Goal: Transaction & Acquisition: Purchase product/service

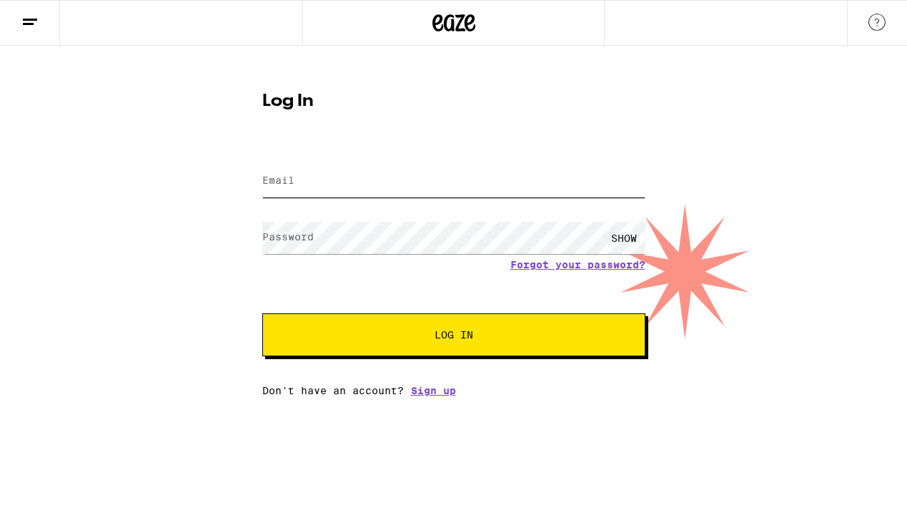
type input "[EMAIL_ADDRESS][DOMAIN_NAME]"
click at [466, 343] on button "Log In" at bounding box center [453, 334] width 383 height 43
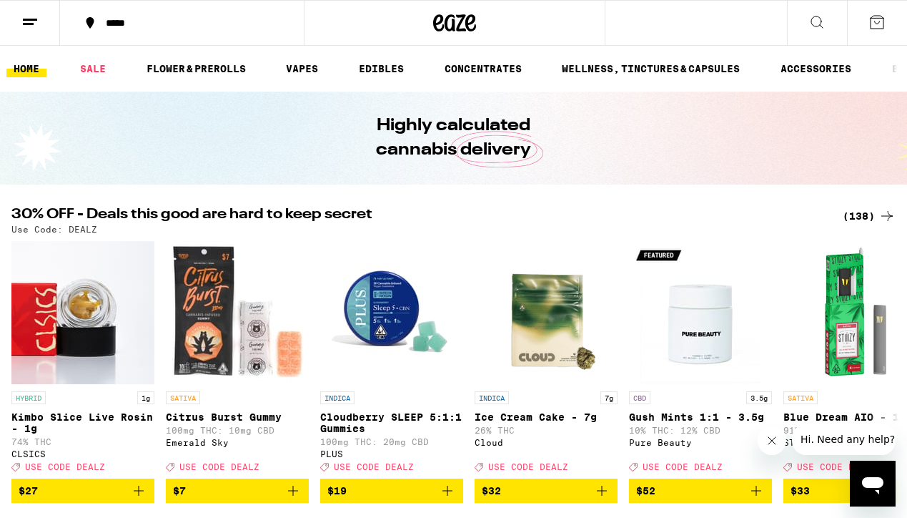
click at [856, 214] on div "(138)" at bounding box center [869, 215] width 53 height 17
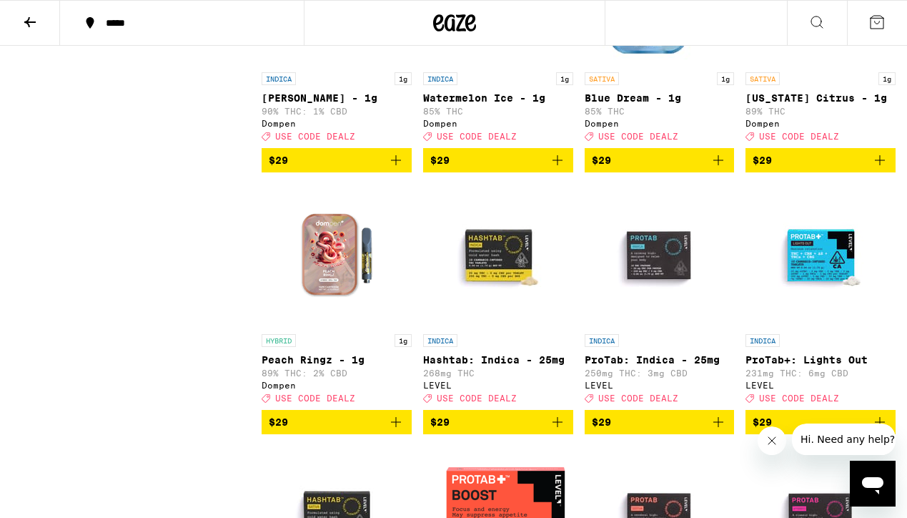
scroll to position [5192, 0]
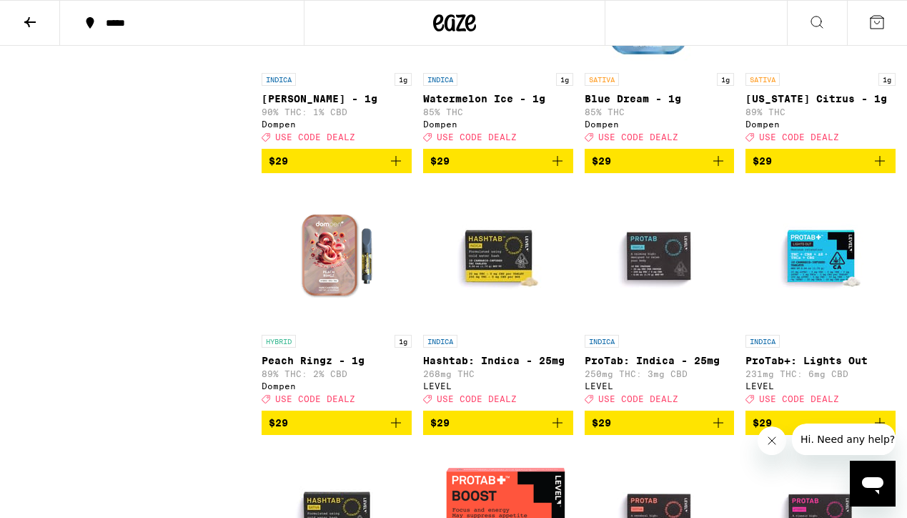
click at [720, 169] on icon "Add to bag" at bounding box center [718, 160] width 17 height 17
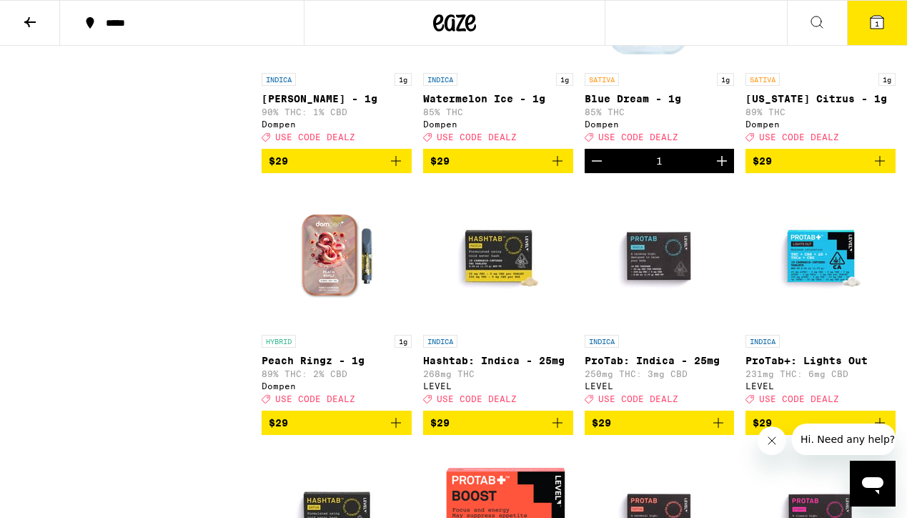
scroll to position [5238, 0]
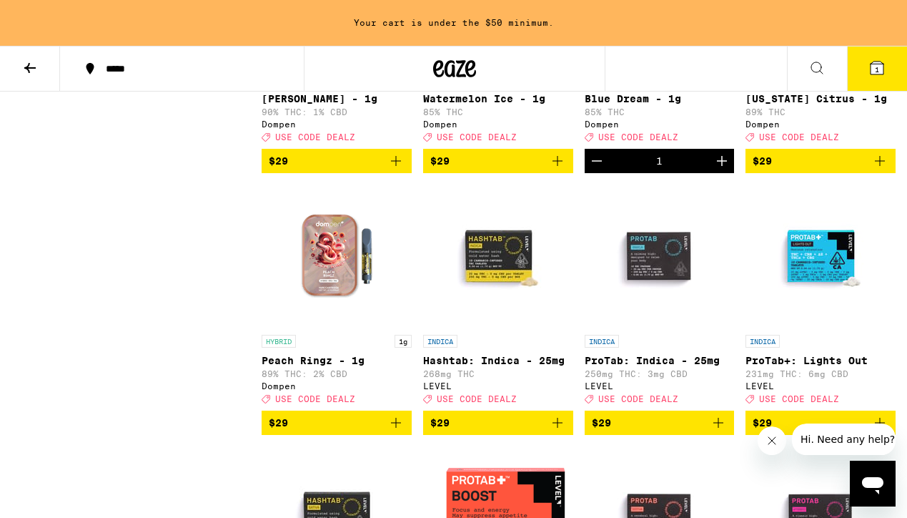
click at [25, 69] on icon at bounding box center [29, 67] width 17 height 17
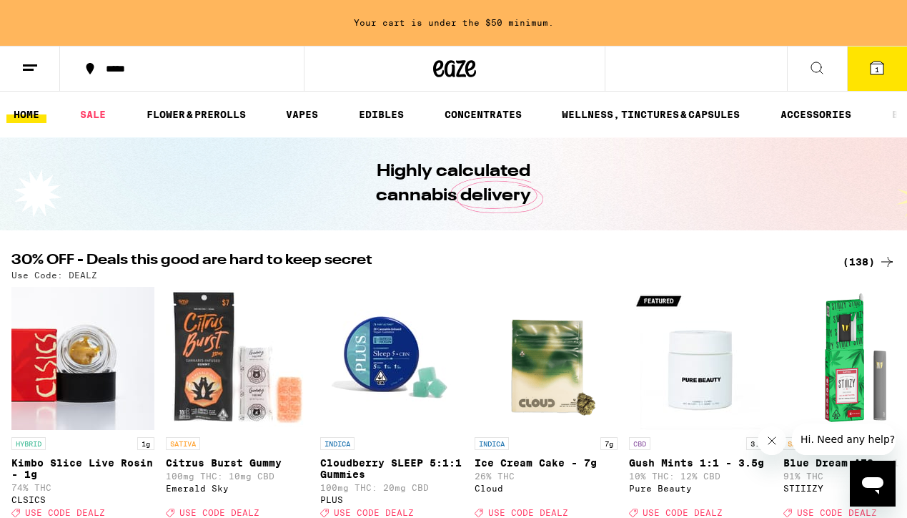
click at [159, 69] on div "*****" at bounding box center [191, 69] width 184 height 10
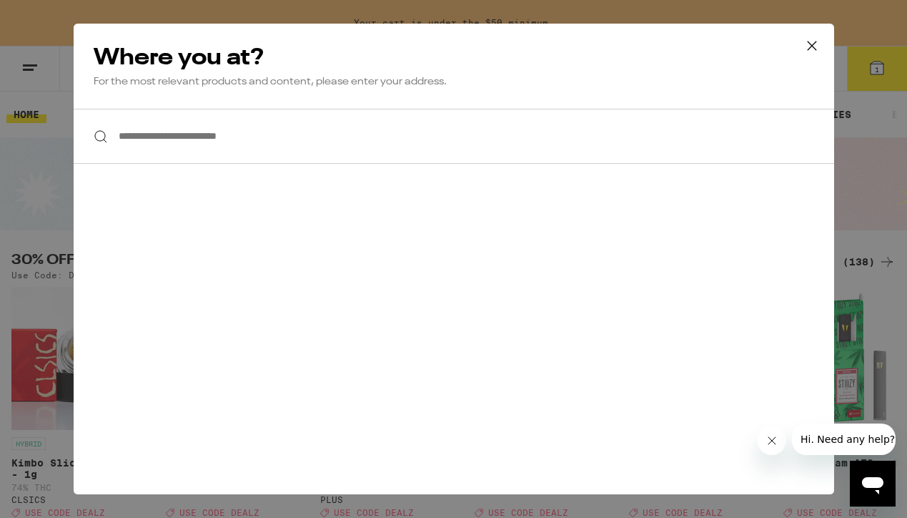
click at [239, 136] on input "**********" at bounding box center [454, 136] width 761 height 55
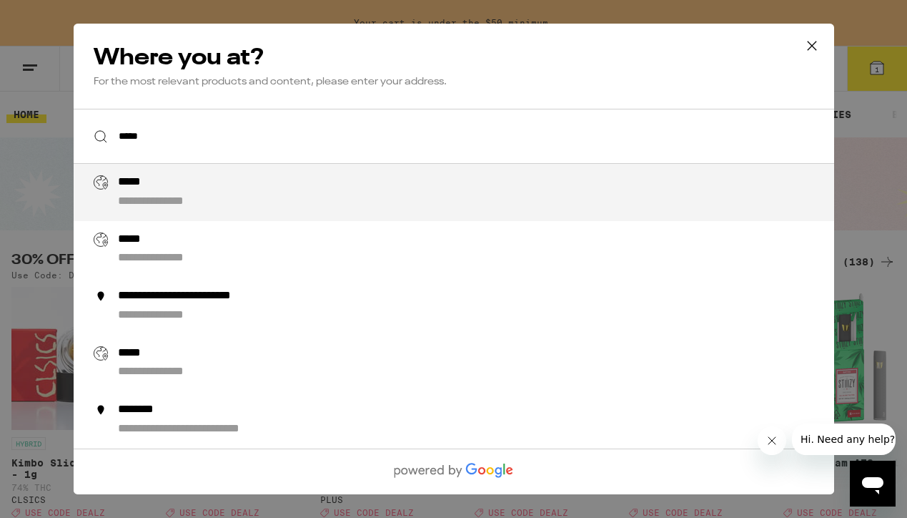
click at [272, 207] on div "**********" at bounding box center [481, 192] width 729 height 34
type input "**********"
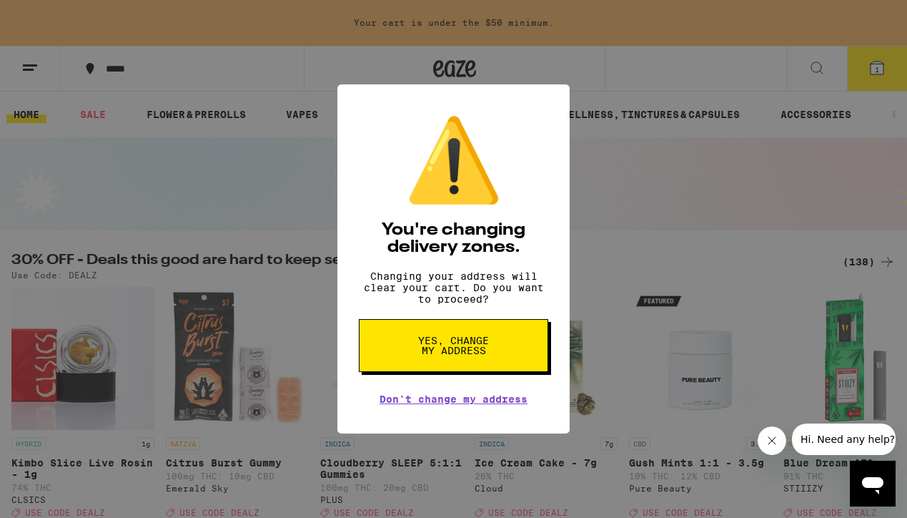
click at [452, 355] on span "Yes, change my address" at bounding box center [454, 345] width 74 height 20
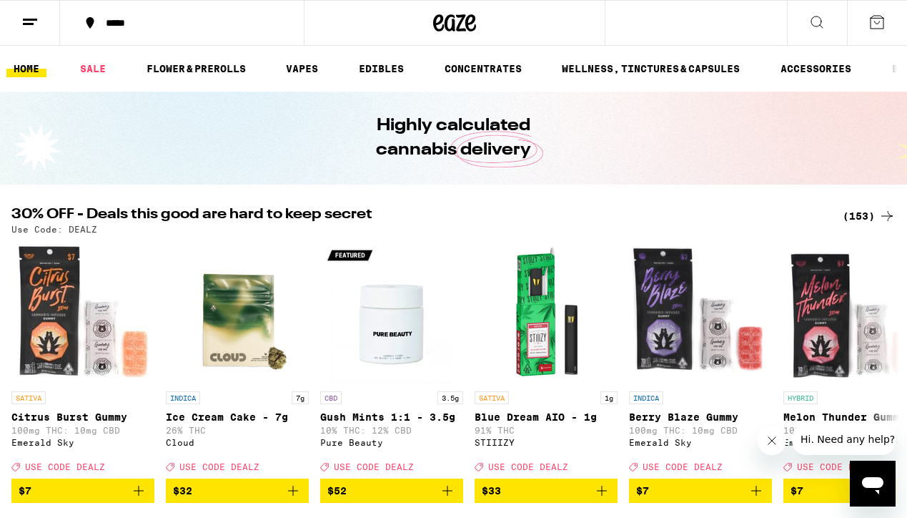
click at [859, 213] on div "(153)" at bounding box center [869, 215] width 53 height 17
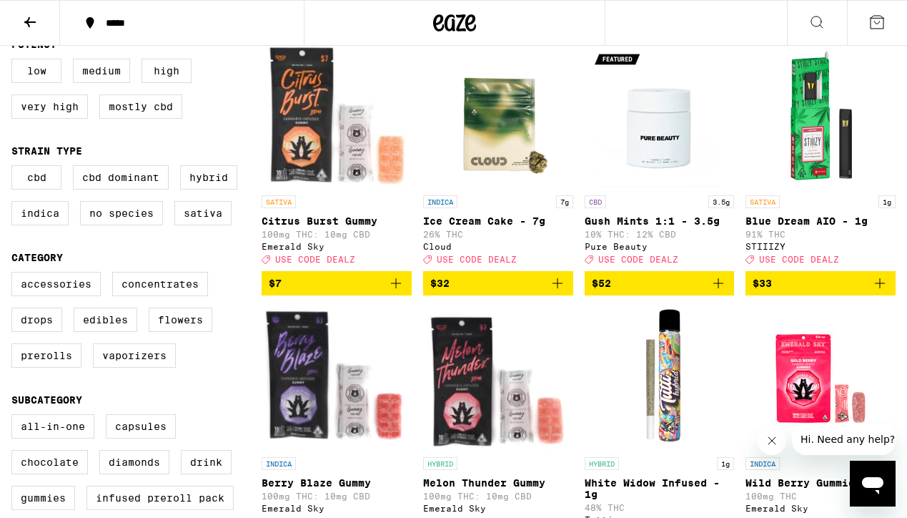
scroll to position [162, 0]
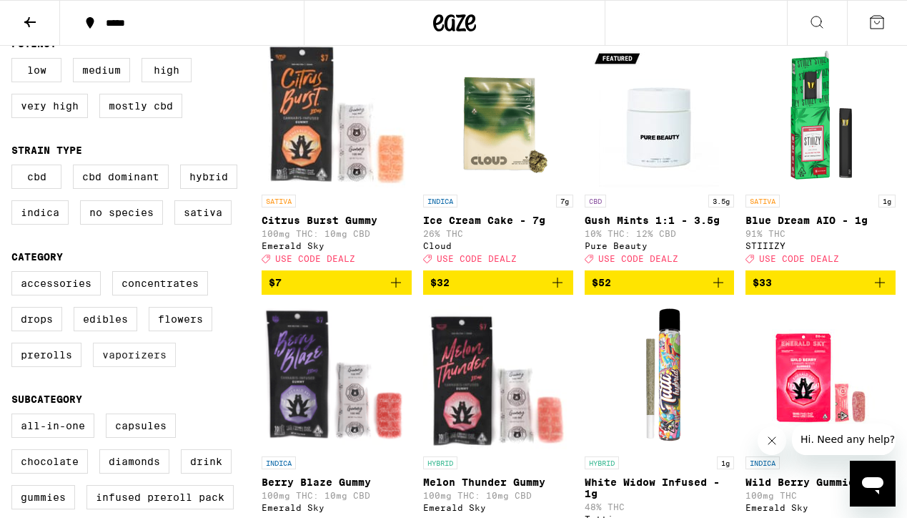
click at [134, 367] on label "Vaporizers" at bounding box center [134, 354] width 83 height 24
click at [15, 274] on input "Vaporizers" at bounding box center [14, 273] width 1 height 1
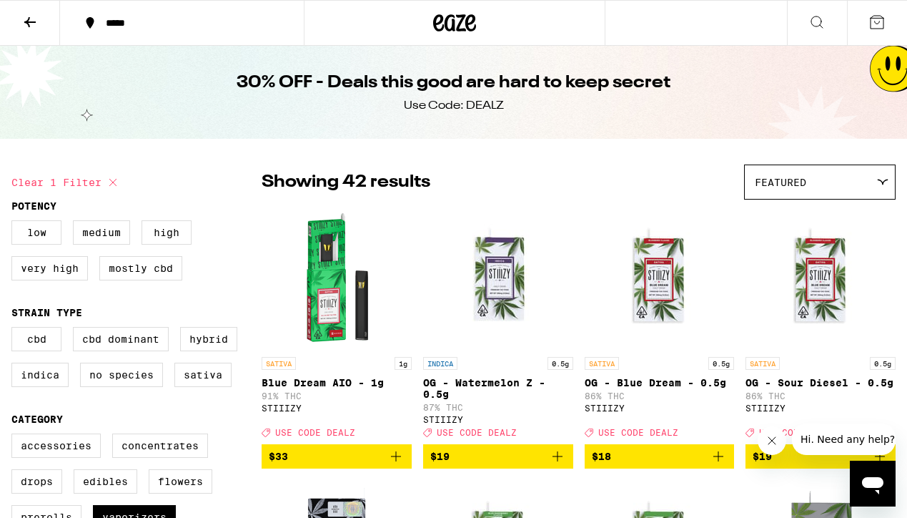
click at [115, 181] on icon at bounding box center [112, 182] width 17 height 17
checkbox input "false"
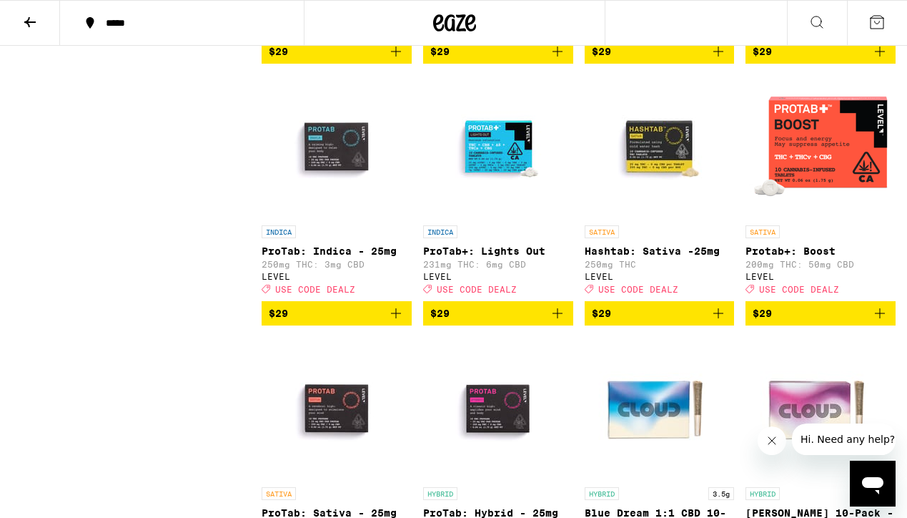
scroll to position [5824, 0]
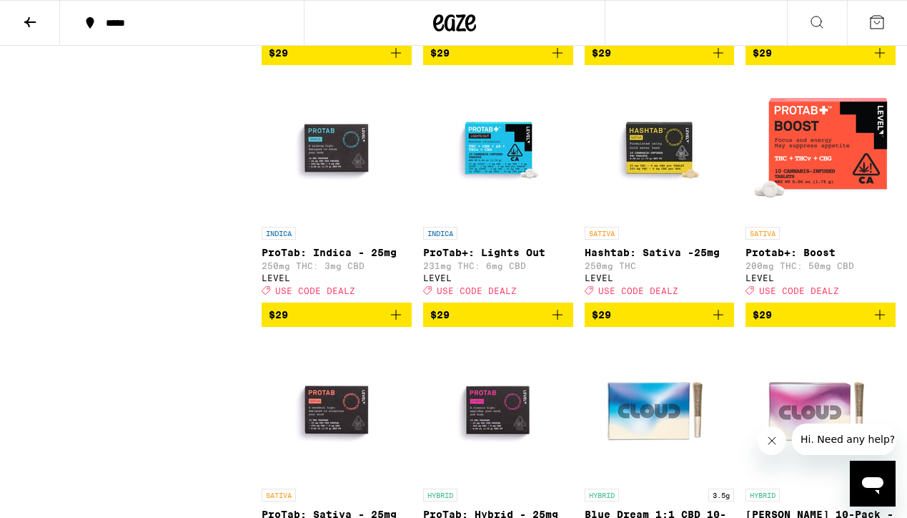
click at [716, 61] on icon "Add to bag" at bounding box center [718, 52] width 17 height 17
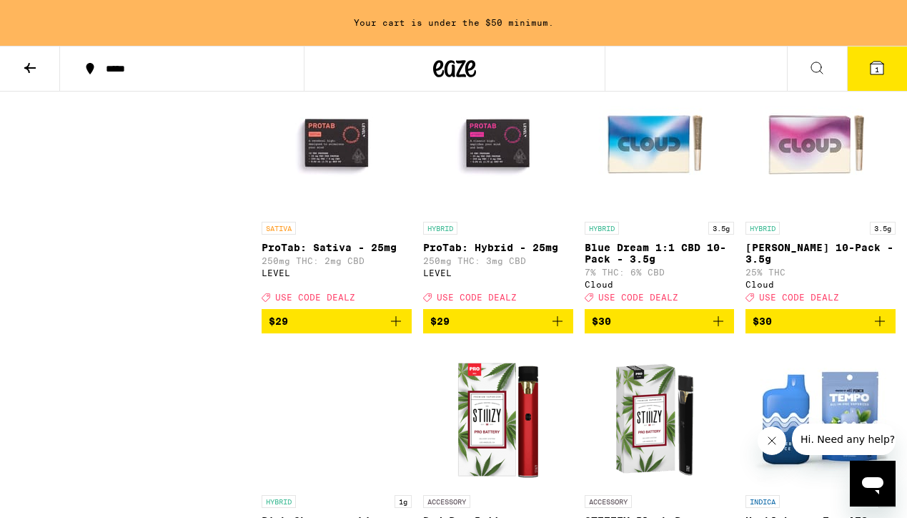
scroll to position [5344, 0]
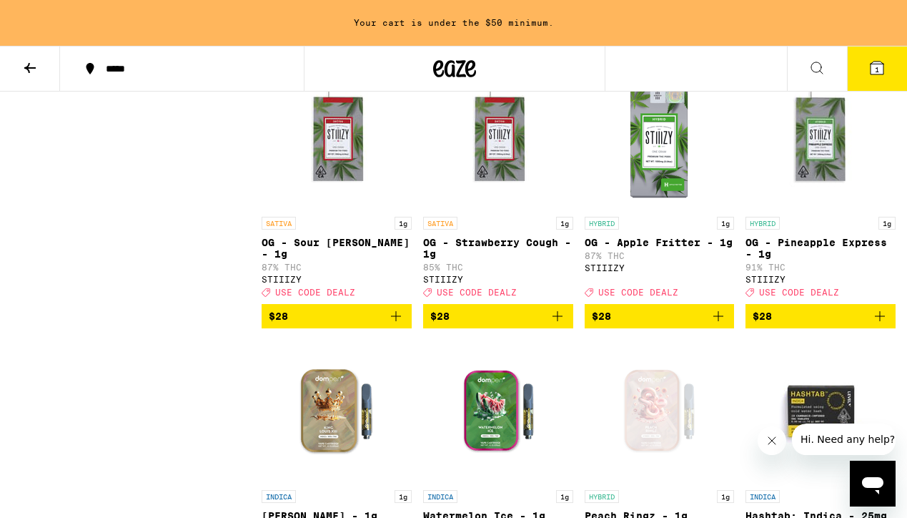
click at [31, 66] on icon at bounding box center [29, 68] width 11 height 10
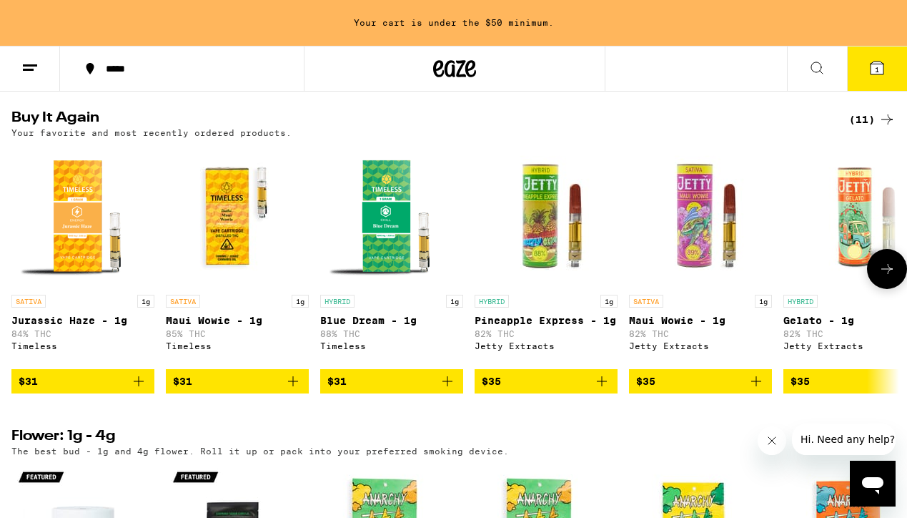
scroll to position [1109, 0]
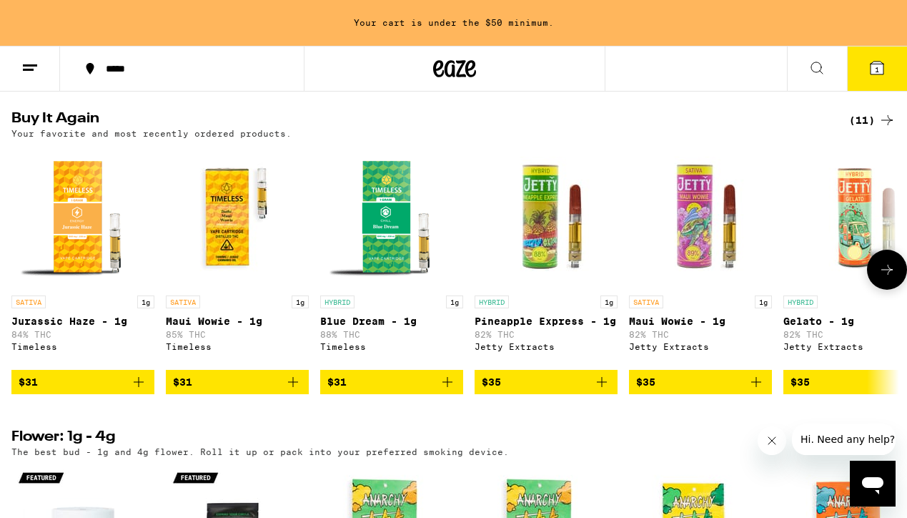
click at [449, 390] on icon "Add to bag" at bounding box center [447, 381] width 17 height 17
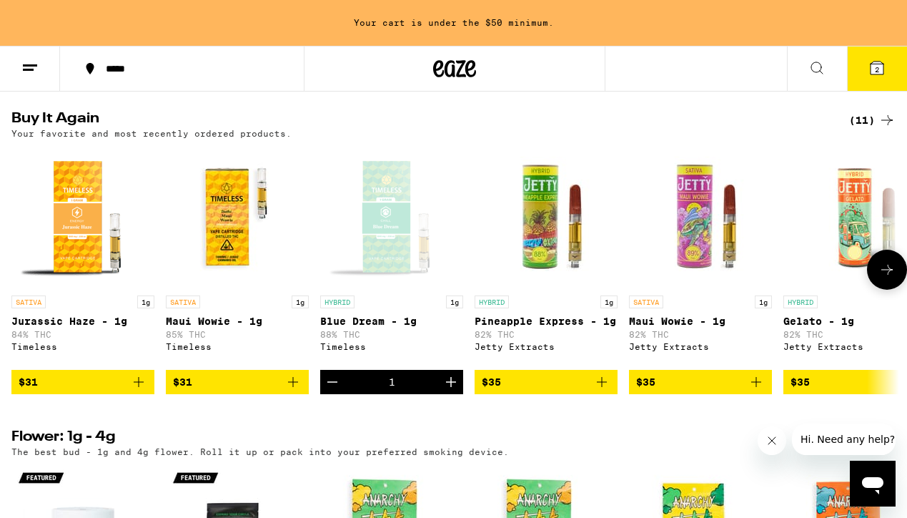
scroll to position [1063, 0]
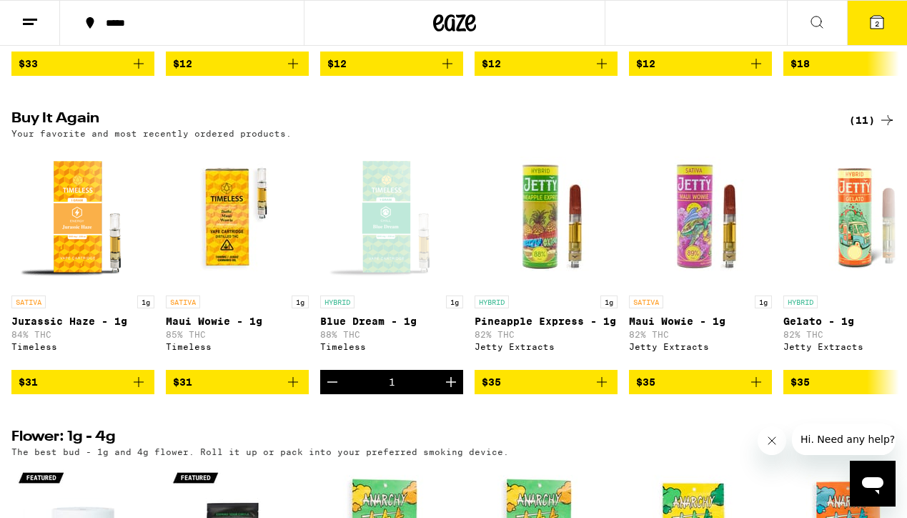
click at [882, 14] on icon at bounding box center [877, 22] width 17 height 17
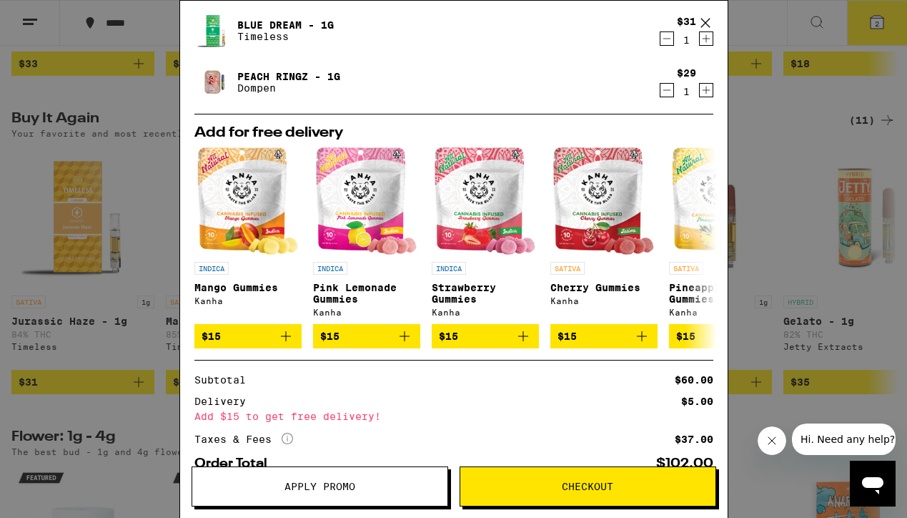
scroll to position [127, 0]
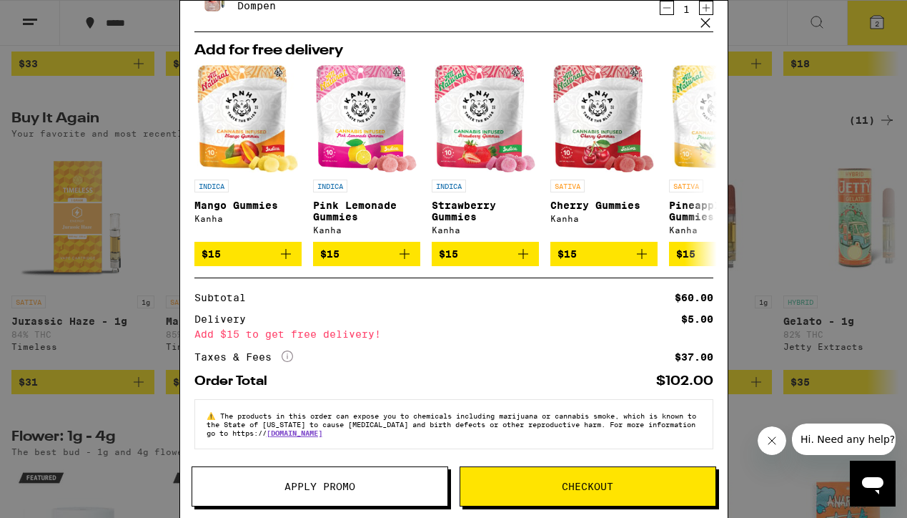
click at [797, 179] on div "Your Cart Blue Dream - 1g Timeless $31 1 Peach Ringz - 1g Dompen $29 1 Add for …" at bounding box center [453, 259] width 907 height 518
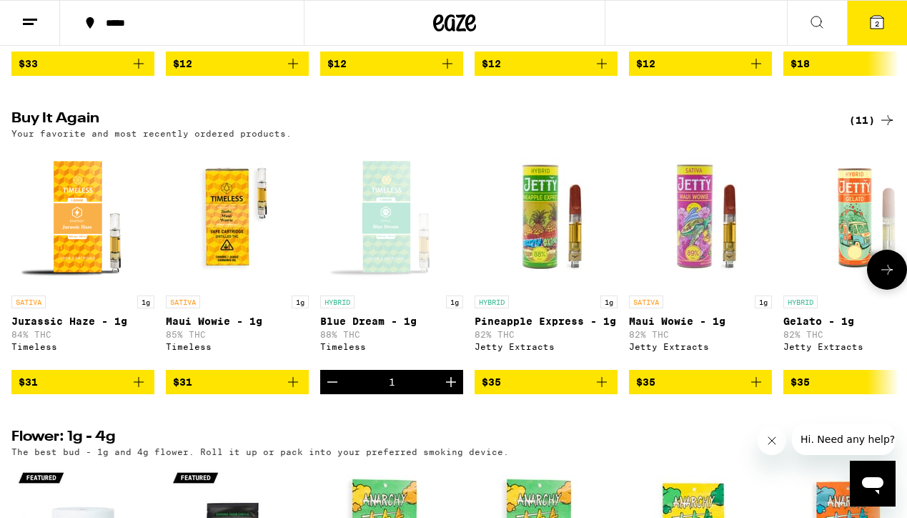
click at [294, 390] on icon "Add to bag" at bounding box center [293, 381] width 17 height 17
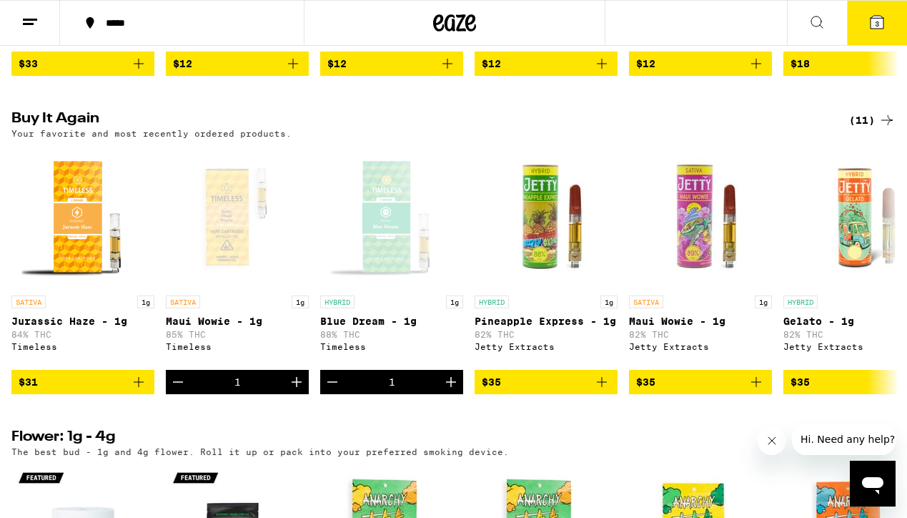
click at [876, 29] on icon at bounding box center [877, 22] width 17 height 17
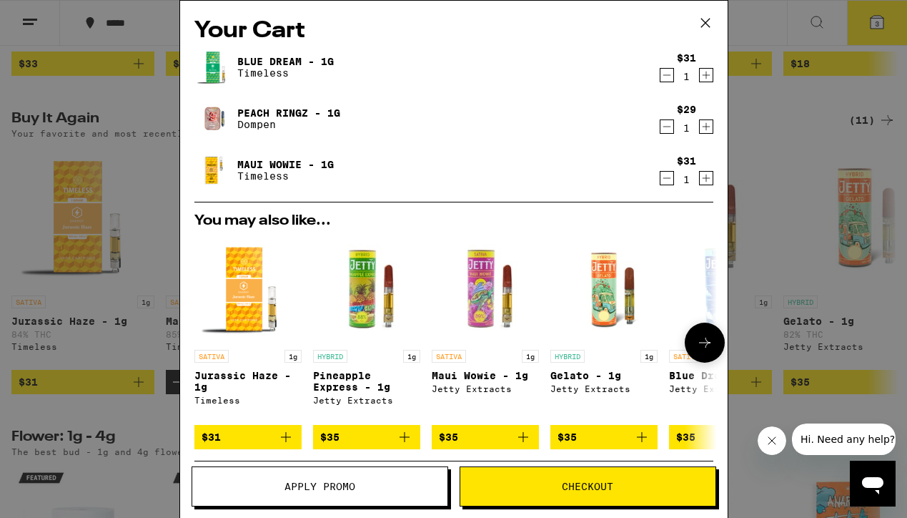
scroll to position [193, 0]
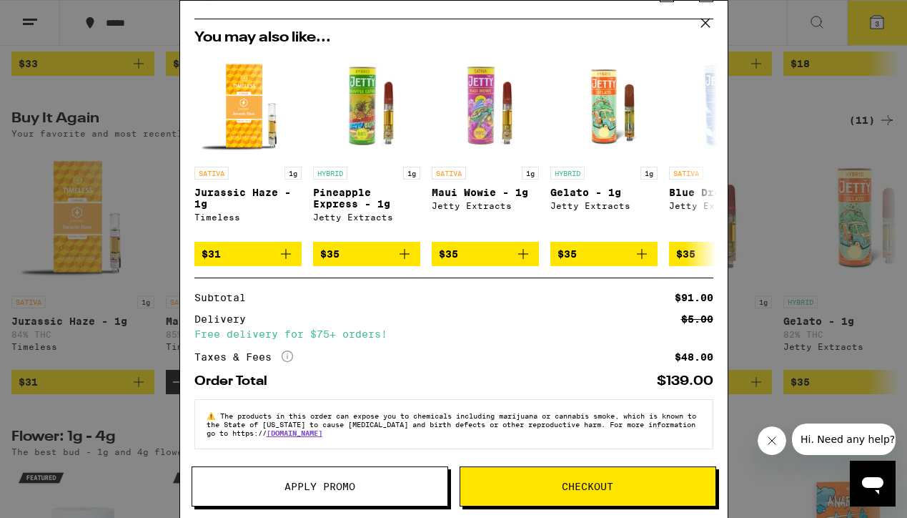
click at [701, 22] on icon at bounding box center [705, 22] width 21 height 21
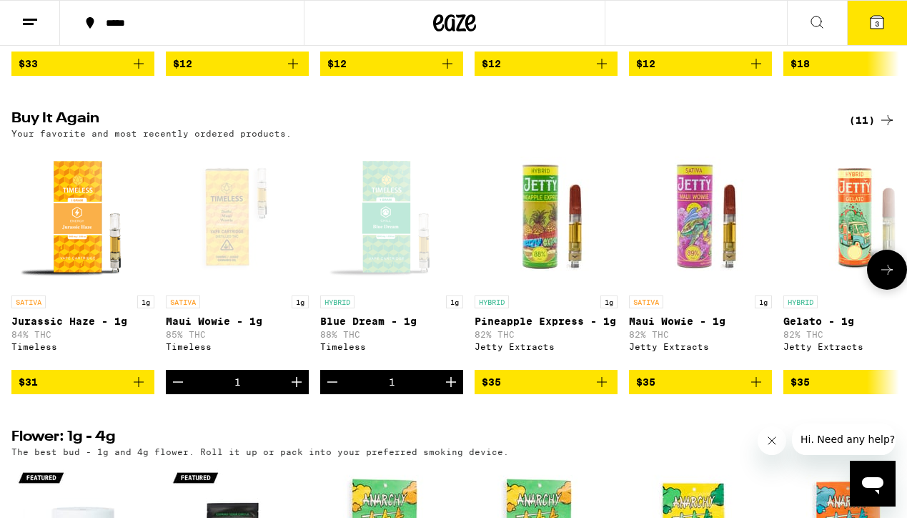
click at [182, 390] on icon "Decrement" at bounding box center [177, 381] width 17 height 17
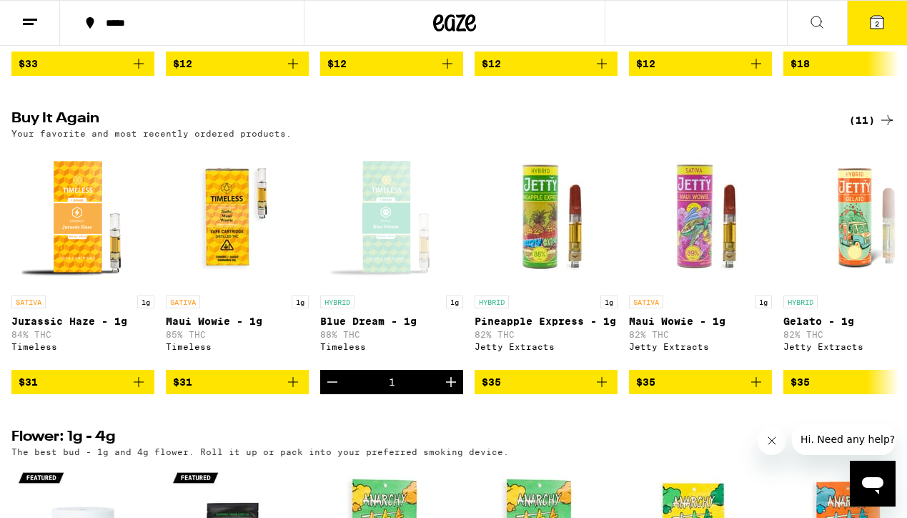
click at [879, 26] on span "2" at bounding box center [877, 23] width 4 height 9
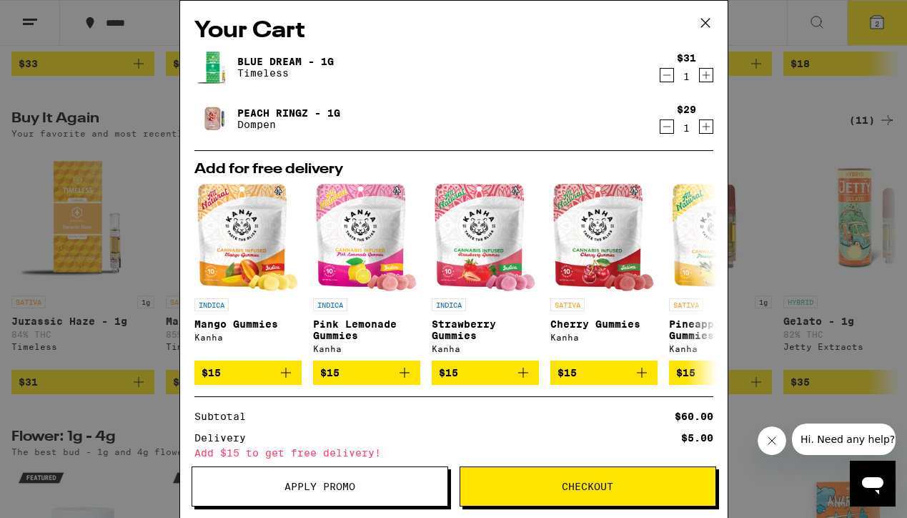
scroll to position [127, 0]
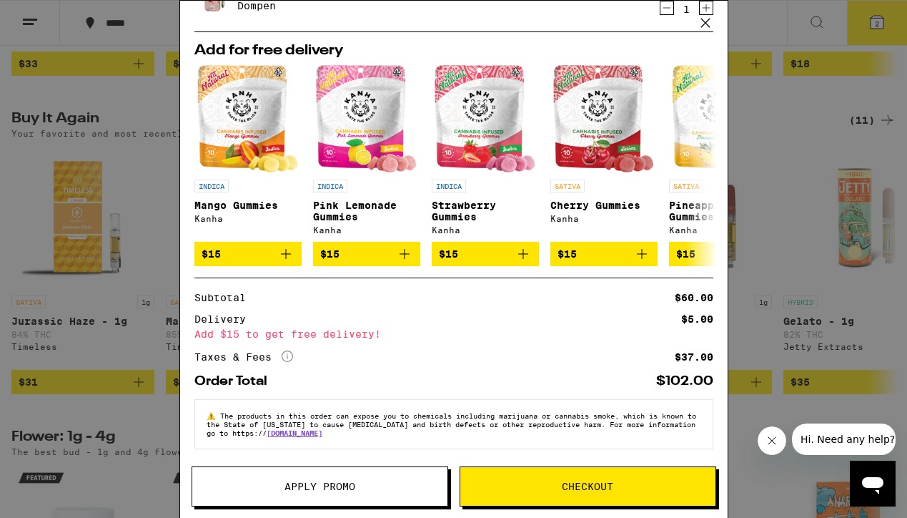
click at [811, 276] on div "Your Cart Blue Dream - 1g Timeless $31 1 Peach Ringz - 1g Dompen $29 1 Add for …" at bounding box center [453, 259] width 907 height 518
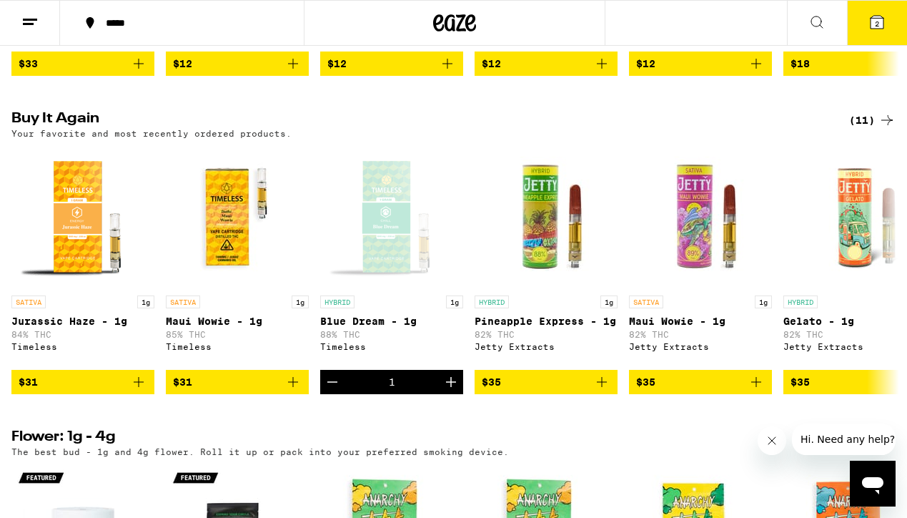
click at [882, 26] on icon at bounding box center [877, 22] width 13 height 13
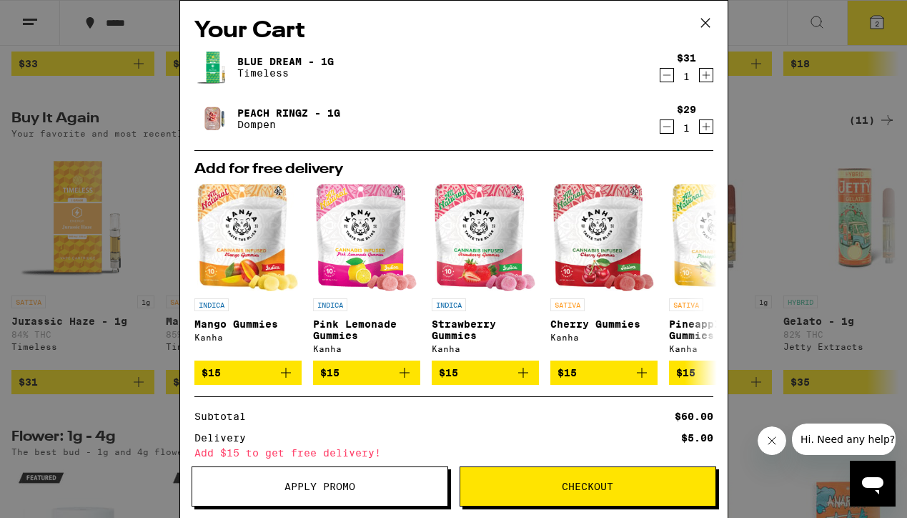
scroll to position [127, 0]
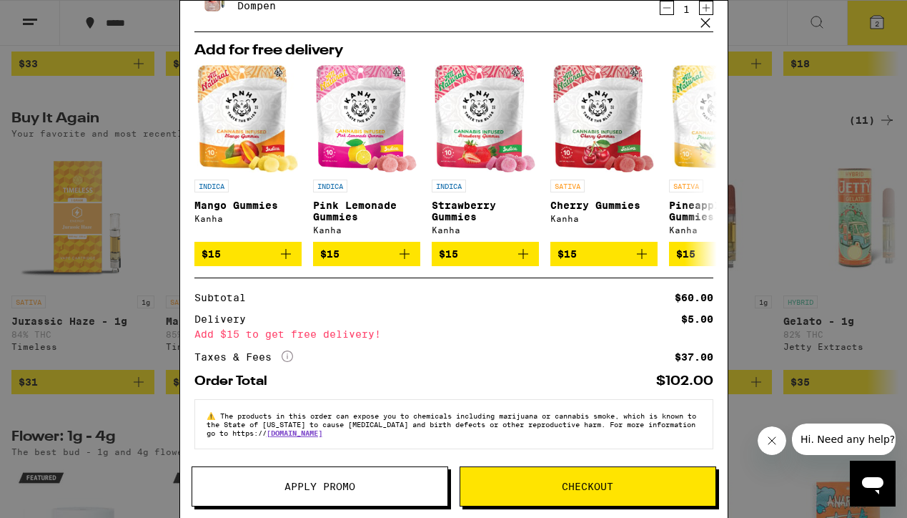
click at [325, 488] on span "Apply Promo" at bounding box center [320, 486] width 71 height 10
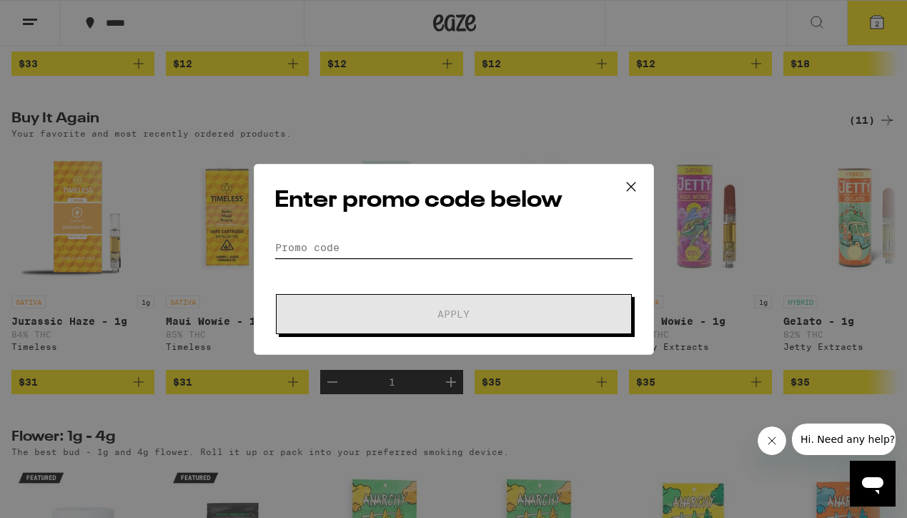
click at [342, 250] on input "Promo Code" at bounding box center [454, 247] width 359 height 21
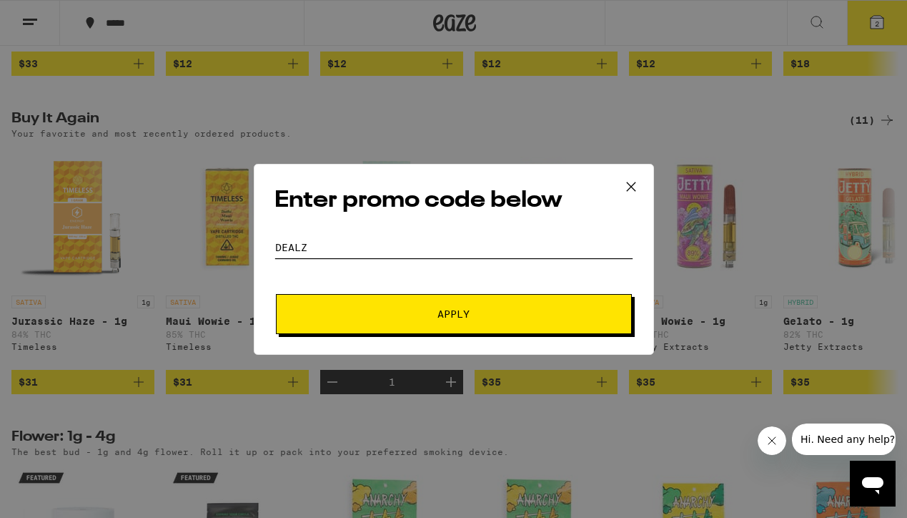
type input "DEALZ"
click at [346, 313] on span "Apply" at bounding box center [453, 314] width 257 height 10
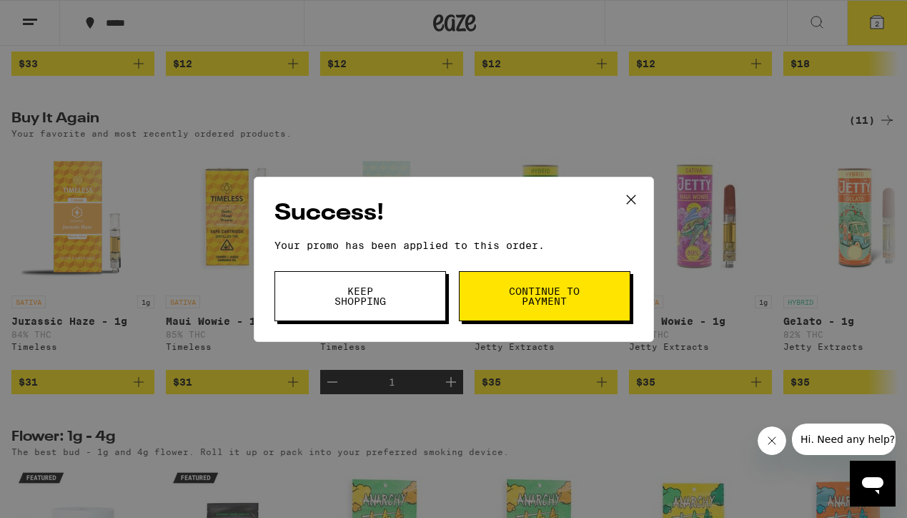
click at [338, 303] on span "Keep Shopping" at bounding box center [360, 296] width 73 height 20
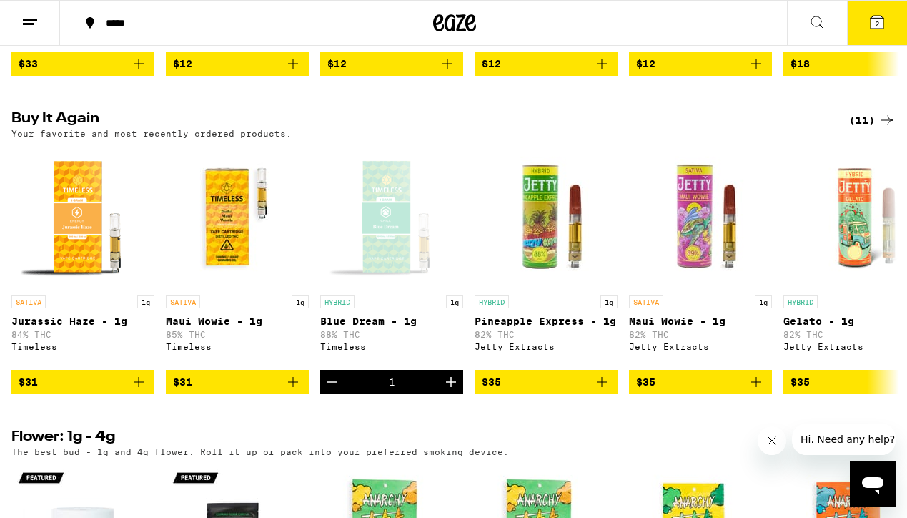
click at [875, 26] on span "2" at bounding box center [877, 23] width 4 height 9
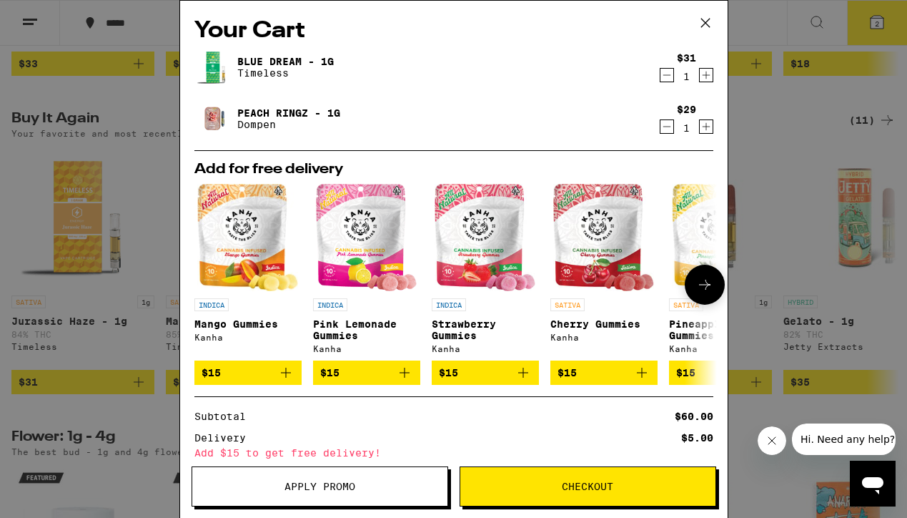
scroll to position [149, 0]
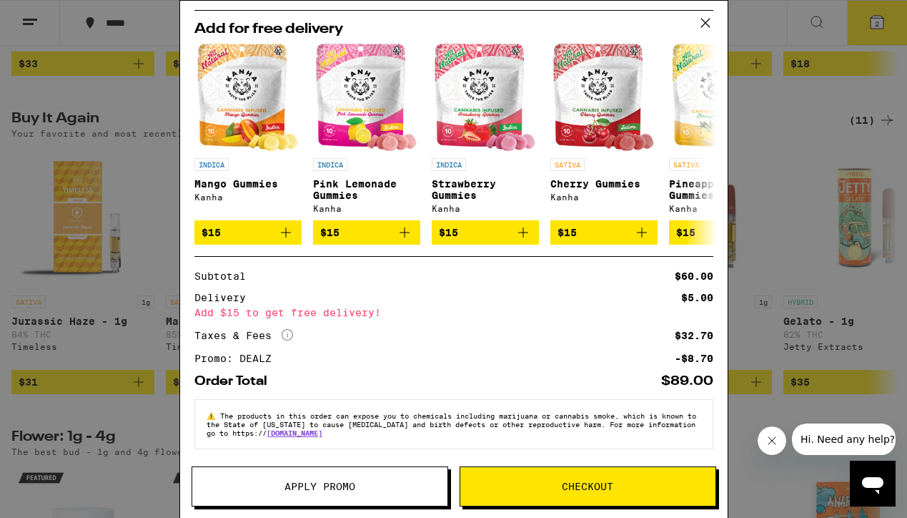
click at [526, 490] on span "Checkout" at bounding box center [587, 486] width 255 height 10
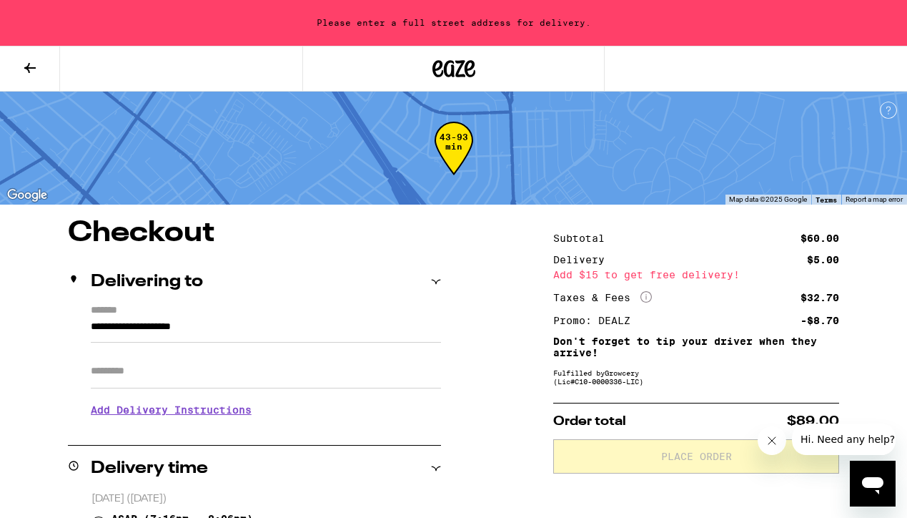
click at [260, 326] on input "**********" at bounding box center [266, 330] width 350 height 24
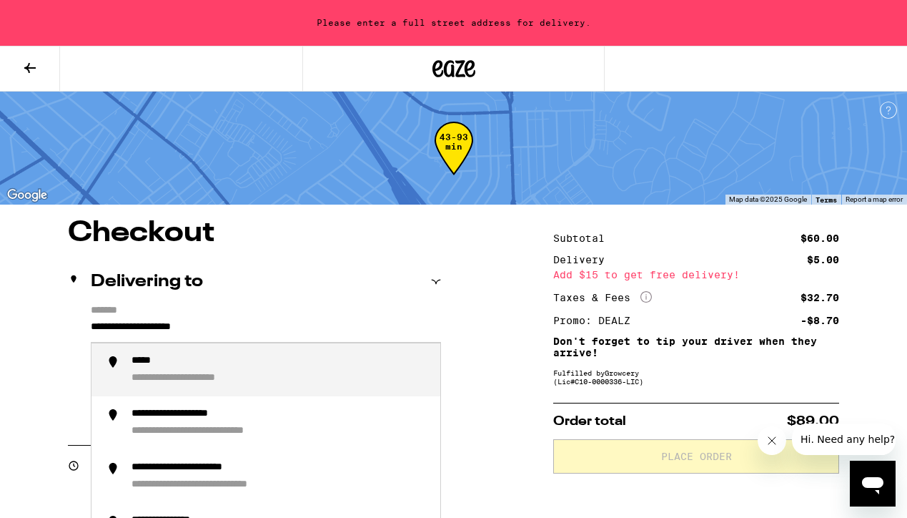
click at [260, 326] on input "**********" at bounding box center [266, 330] width 350 height 24
paste input "**********"
click at [222, 327] on input "**********" at bounding box center [266, 330] width 350 height 24
click at [282, 378] on div "**********" at bounding box center [280, 370] width 297 height 31
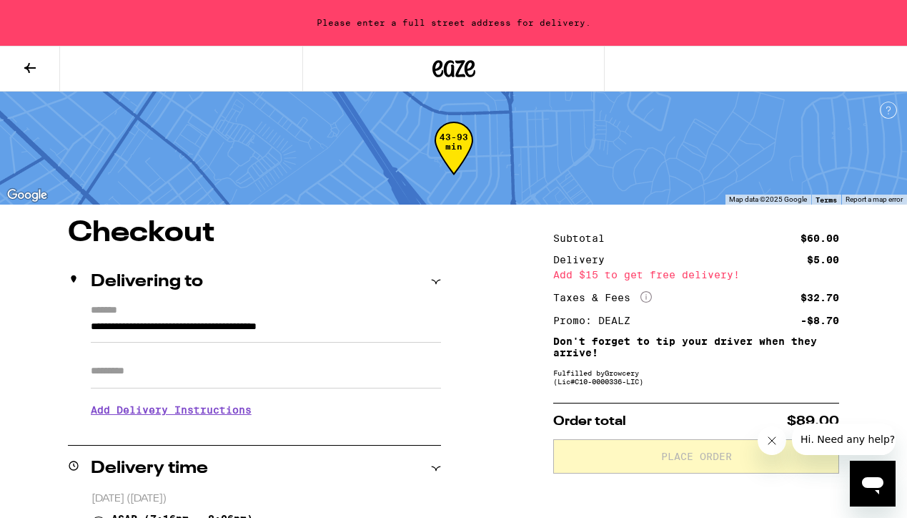
type input "**********"
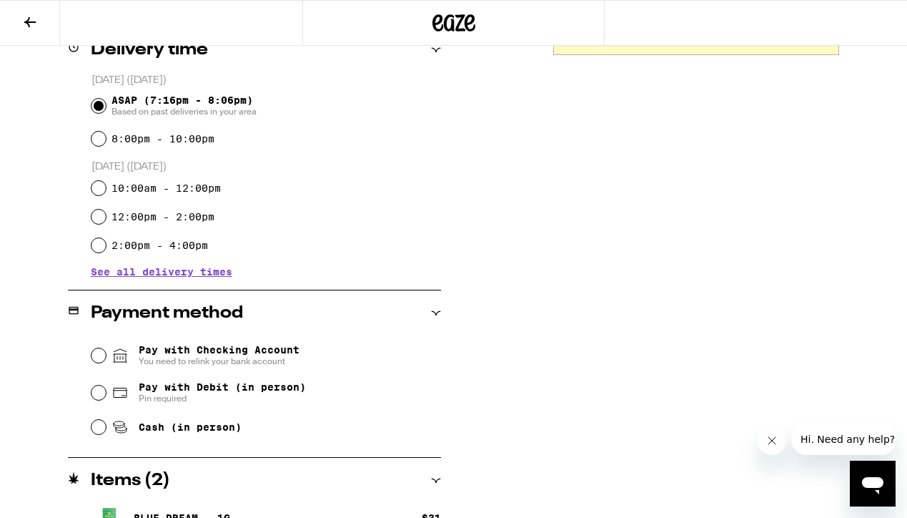
scroll to position [462, 0]
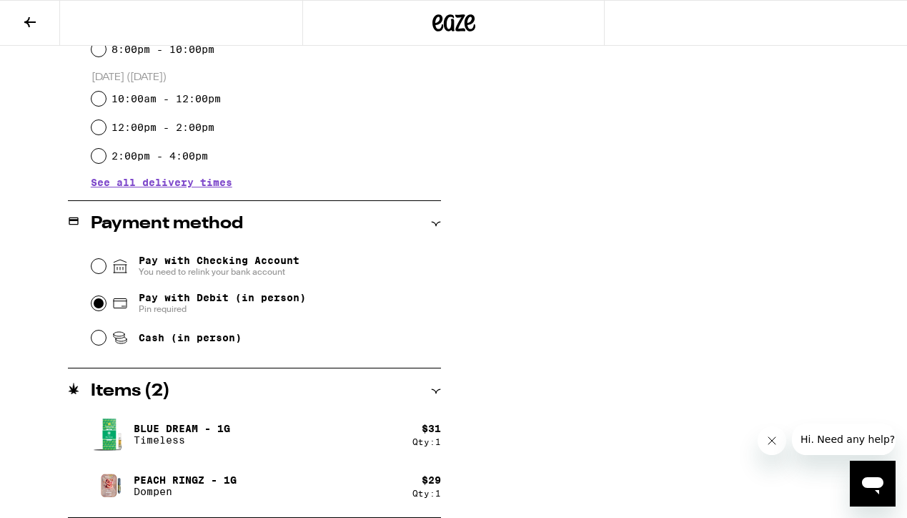
click at [96, 304] on input "Pay with Debit (in person) Pin required" at bounding box center [99, 303] width 14 height 14
radio input "true"
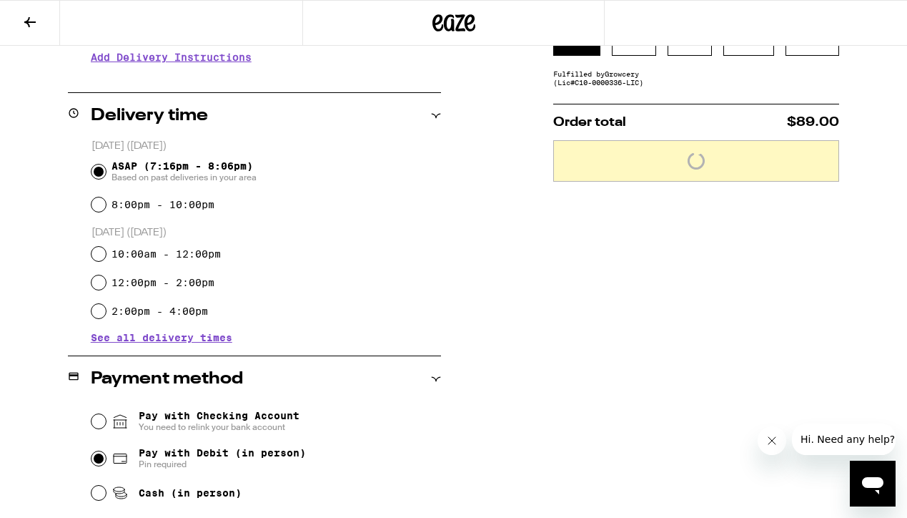
scroll to position [0, 0]
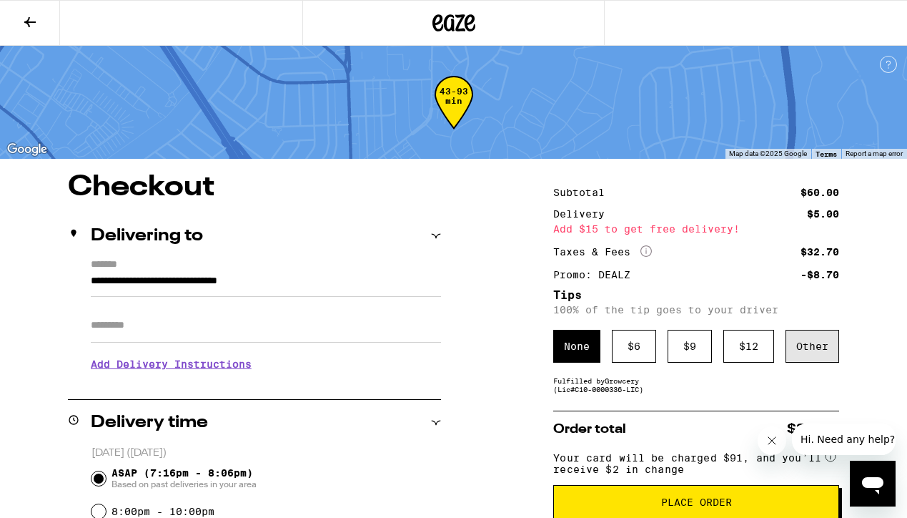
click at [813, 347] on div "Other" at bounding box center [813, 346] width 54 height 33
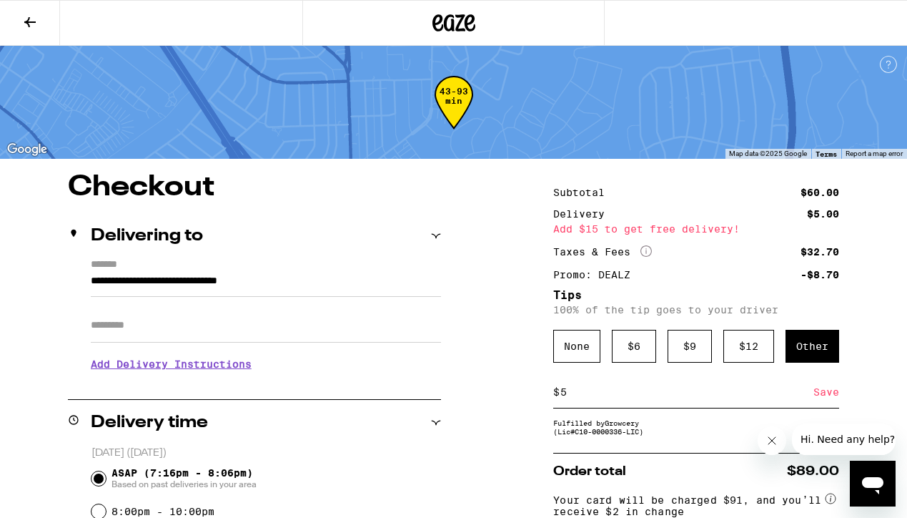
scroll to position [82, 0]
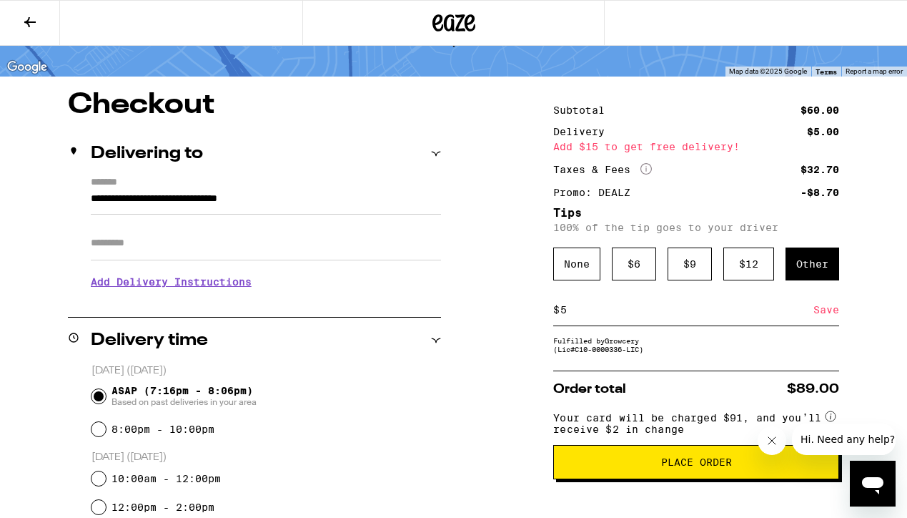
type input "5"
click at [819, 317] on div "Save" at bounding box center [827, 309] width 26 height 31
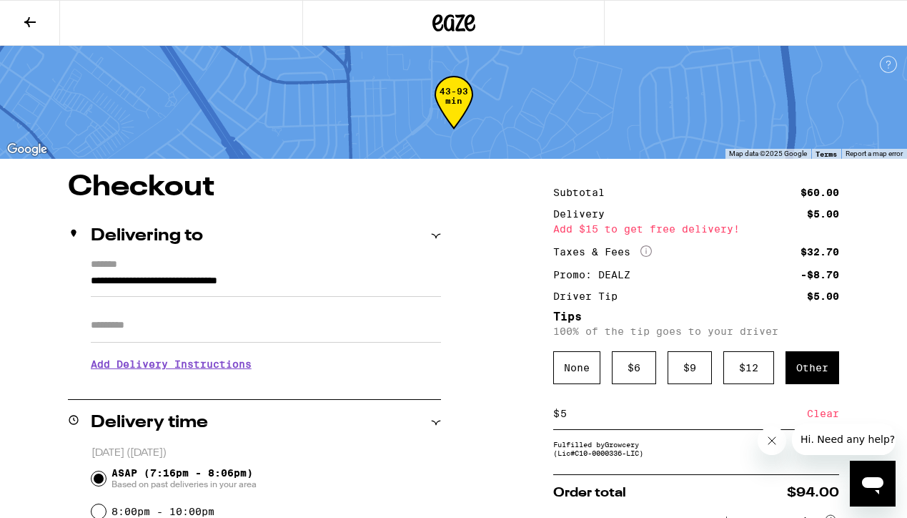
scroll to position [44, 0]
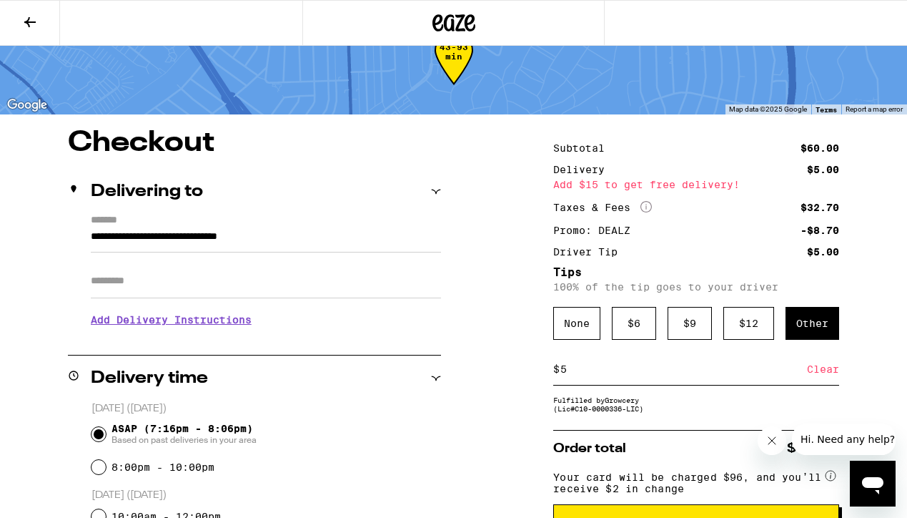
click at [215, 327] on h3 "Add Delivery Instructions" at bounding box center [266, 319] width 350 height 33
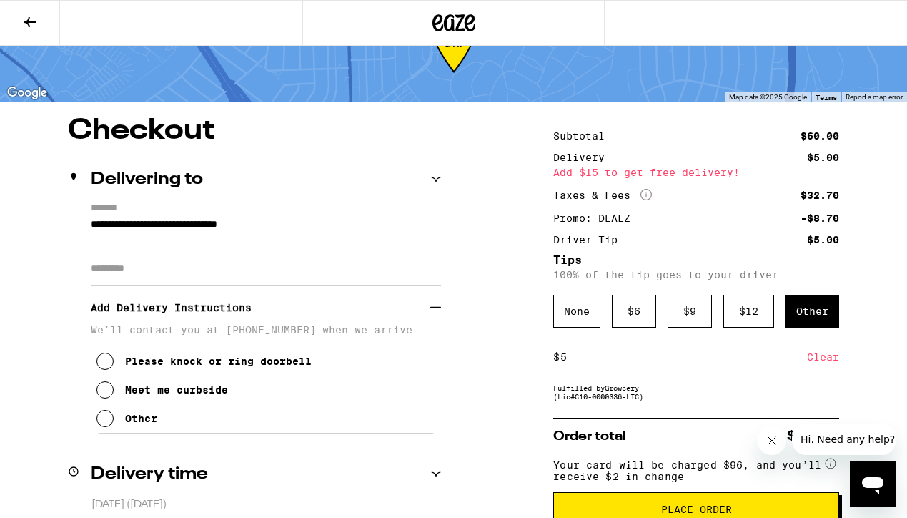
scroll to position [57, 0]
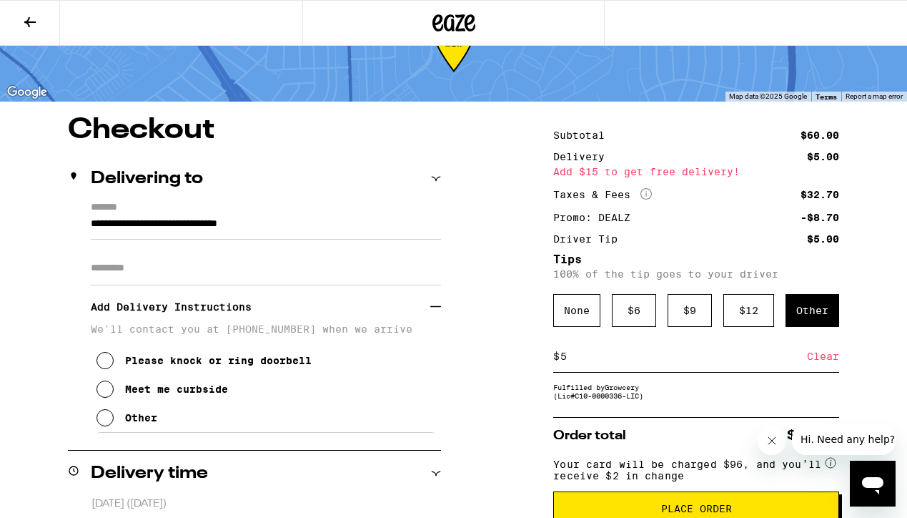
click at [110, 396] on icon at bounding box center [105, 388] width 17 height 17
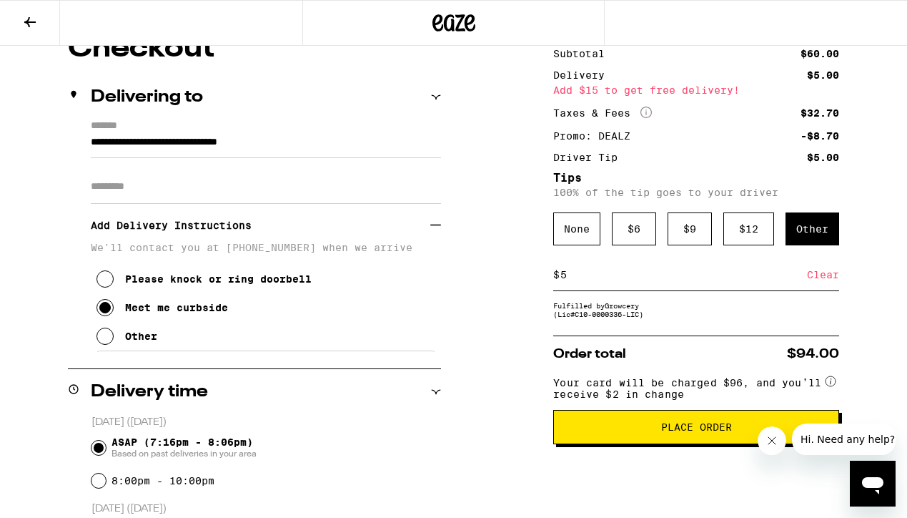
scroll to position [146, 0]
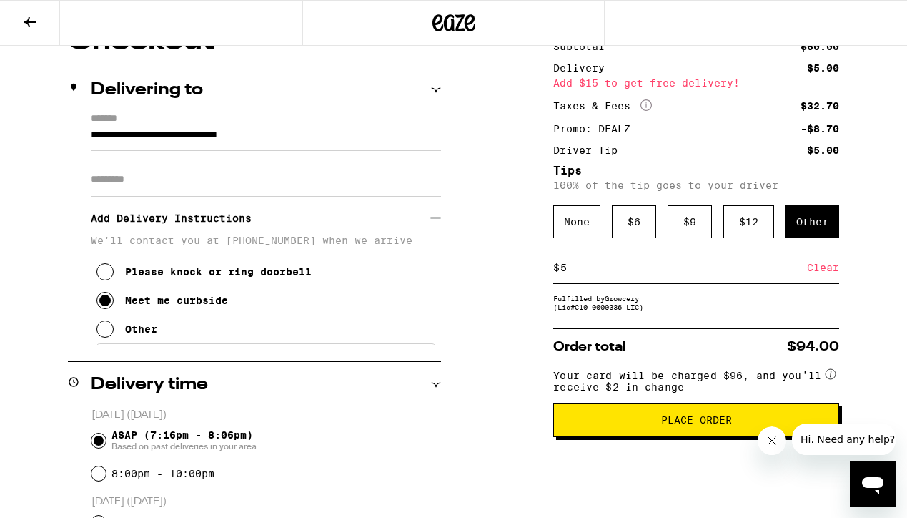
click at [107, 337] on icon at bounding box center [105, 328] width 17 height 17
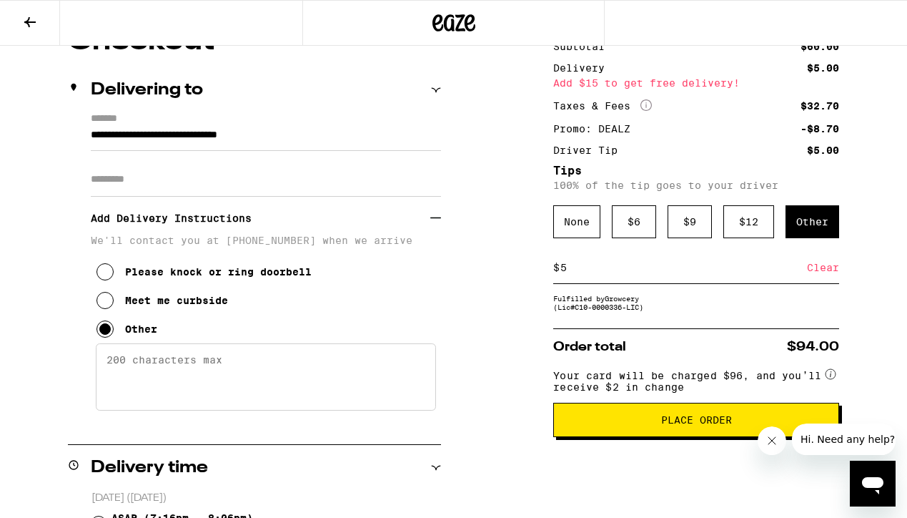
click at [162, 372] on textarea "Enter any other delivery instructions you want driver to know" at bounding box center [266, 376] width 340 height 67
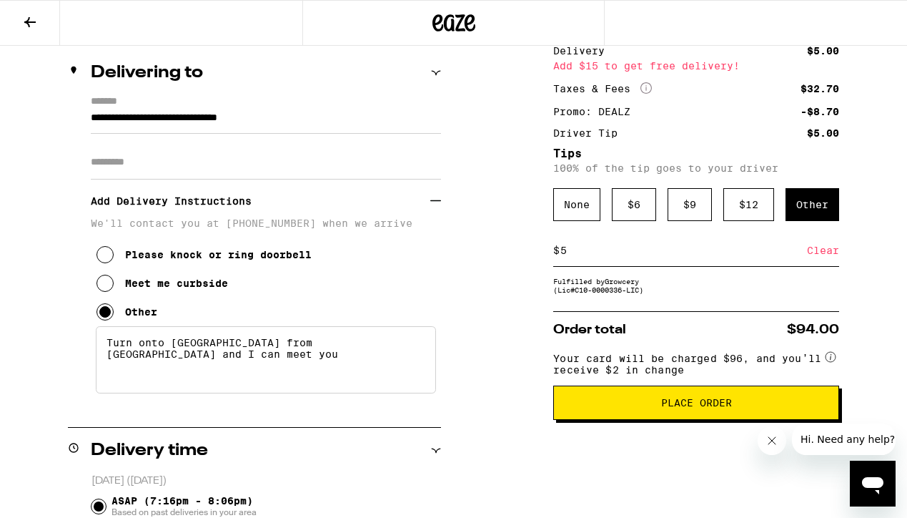
scroll to position [162, 0]
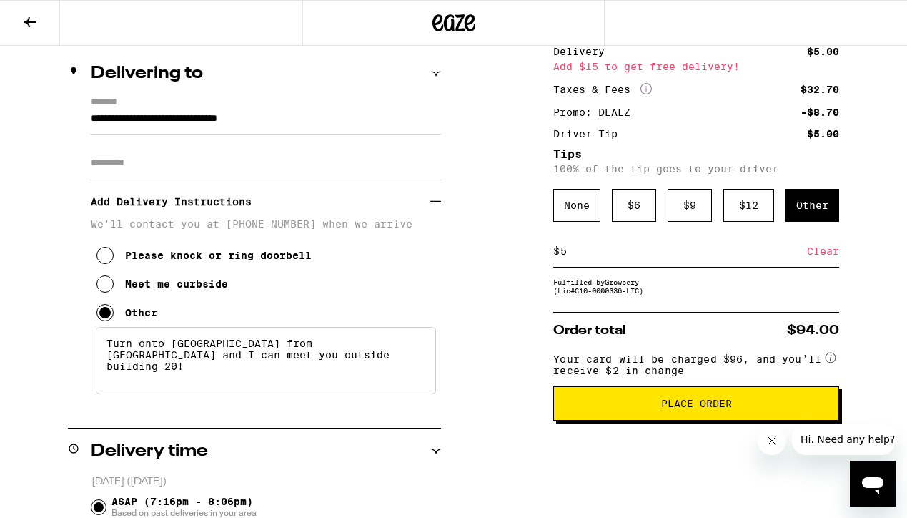
type textarea "Turn onto [GEOGRAPHIC_DATA] from [GEOGRAPHIC_DATA] and I can meet you outside b…"
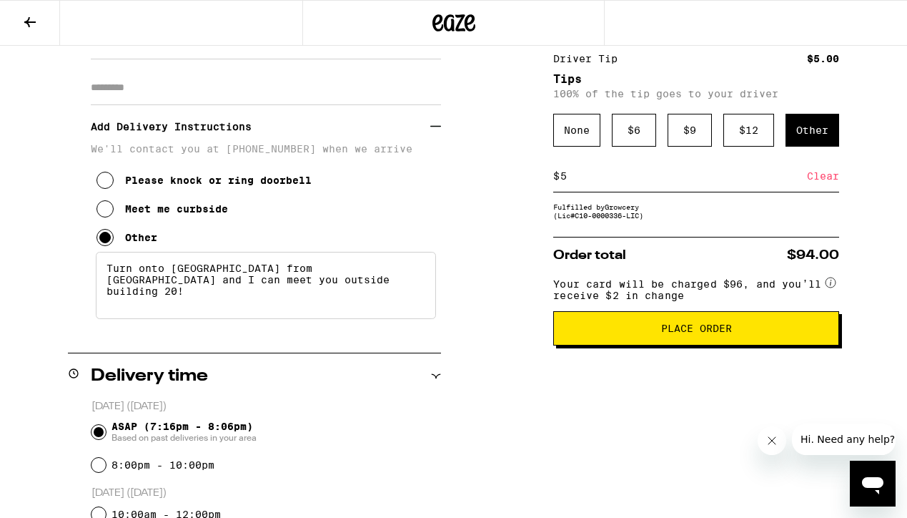
scroll to position [240, 0]
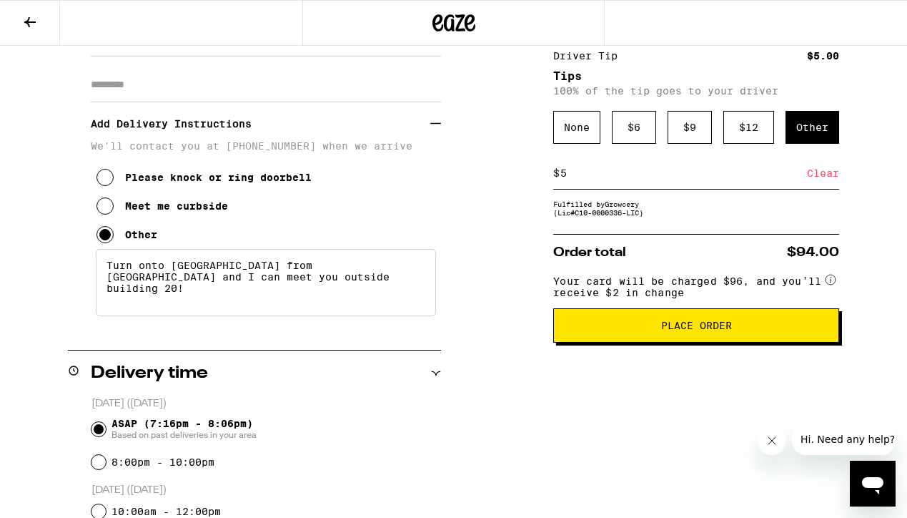
click at [628, 330] on span "Place Order" at bounding box center [697, 325] width 262 height 10
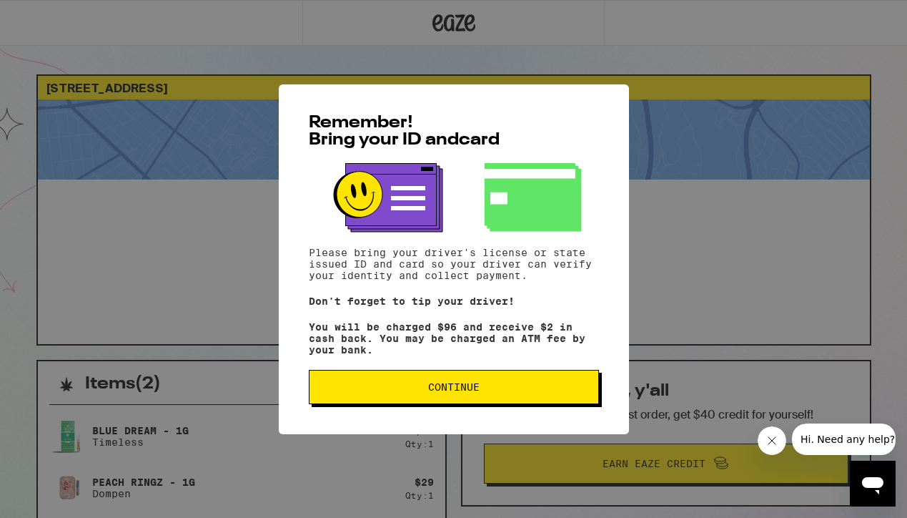
click at [473, 392] on span "Continue" at bounding box center [453, 387] width 51 height 10
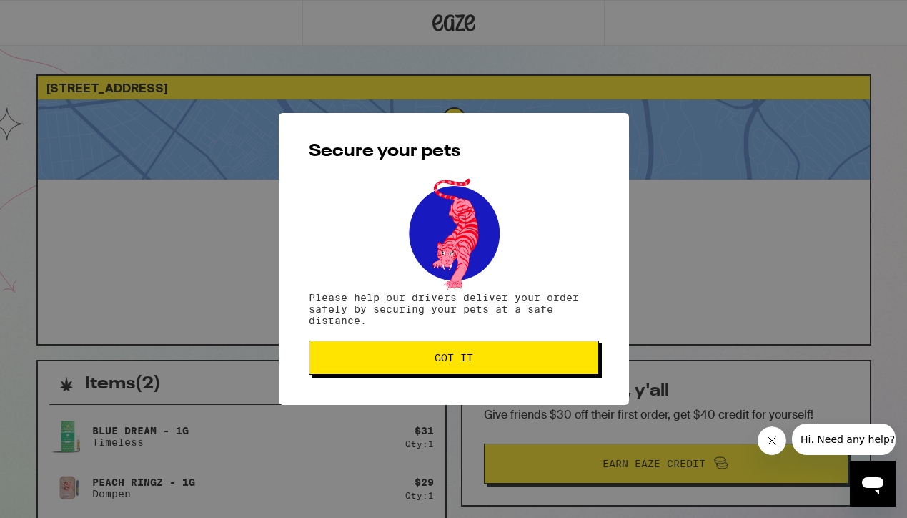
click at [460, 355] on span "Got it" at bounding box center [454, 357] width 39 height 10
